Goal: Task Accomplishment & Management: Manage account settings

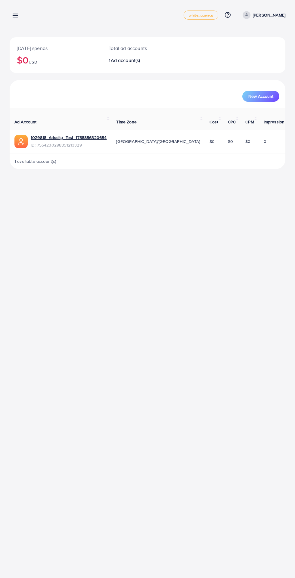
click at [17, 14] on icon at bounding box center [15, 15] width 6 height 6
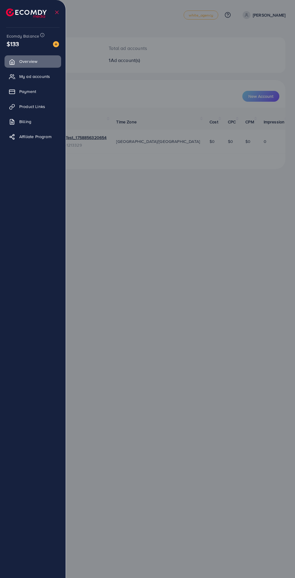
click at [25, 79] on span "My ad accounts" at bounding box center [34, 76] width 31 height 6
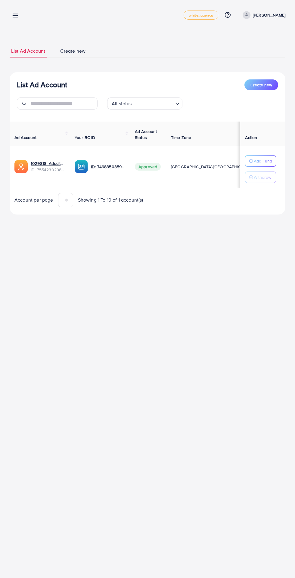
click at [14, 14] on icon at bounding box center [15, 15] width 6 height 6
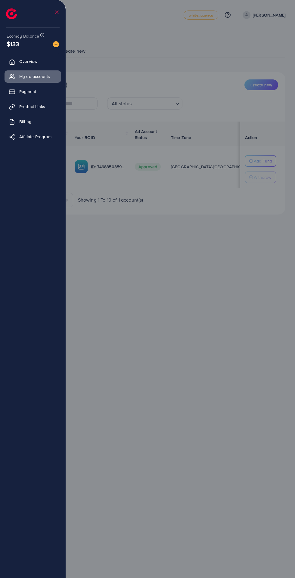
click at [22, 94] on span "Payment" at bounding box center [27, 91] width 17 height 6
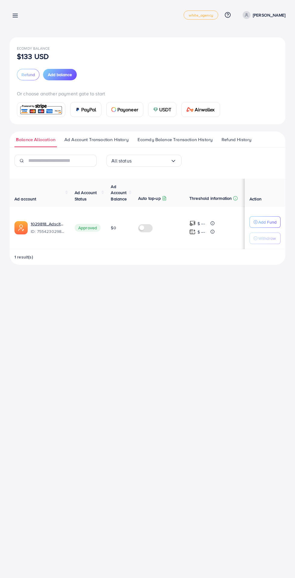
click at [55, 75] on span "Add balance" at bounding box center [60, 75] width 24 height 6
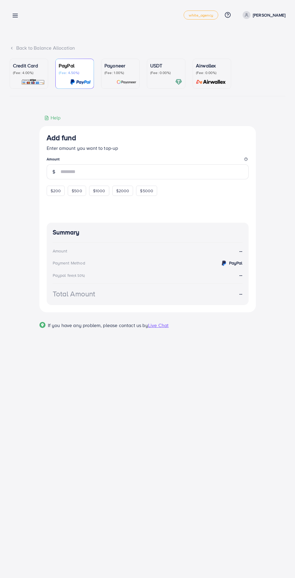
click at [28, 73] on p "(Fee: 4.00%)" at bounding box center [29, 72] width 32 height 5
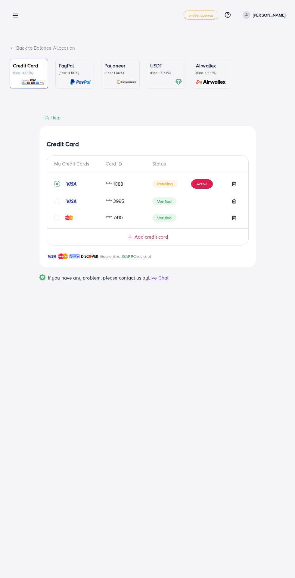
click at [25, 70] on div "Credit Card (Fee: 4.00%)" at bounding box center [29, 68] width 32 height 13
click at [202, 186] on button "Active" at bounding box center [202, 184] width 22 height 10
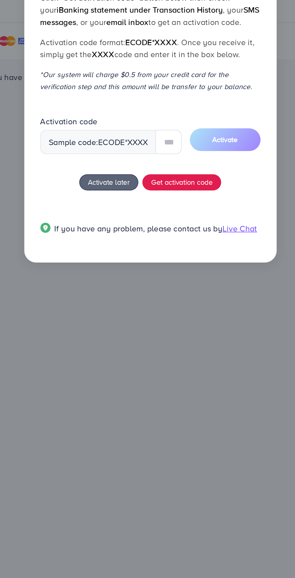
click at [158, 318] on input "text" at bounding box center [158, 316] width 15 height 14
type input "****"
click at [185, 317] on span "Activate" at bounding box center [191, 315] width 15 height 6
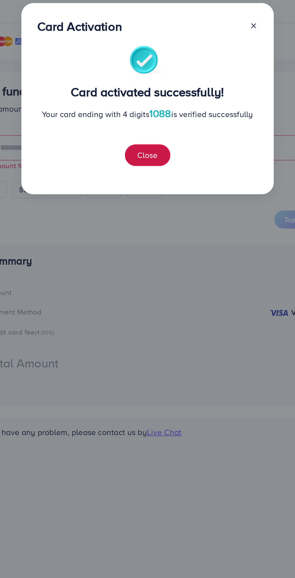
click at [140, 322] on button "Close" at bounding box center [148, 322] width 27 height 13
